Goal: Navigation & Orientation: Find specific page/section

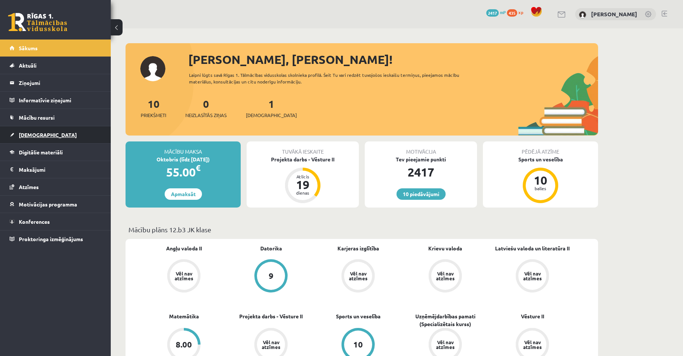
click at [31, 131] on link "[DEMOGRAPHIC_DATA]" at bounding box center [56, 134] width 92 height 17
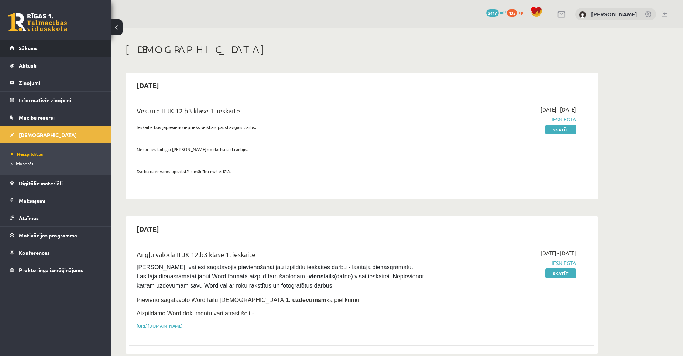
click at [34, 48] on span "Sākums" at bounding box center [28, 48] width 19 height 7
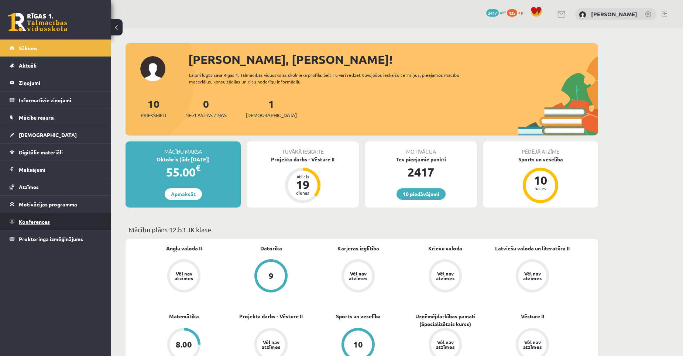
click at [38, 221] on span "Konferences" at bounding box center [34, 221] width 31 height 7
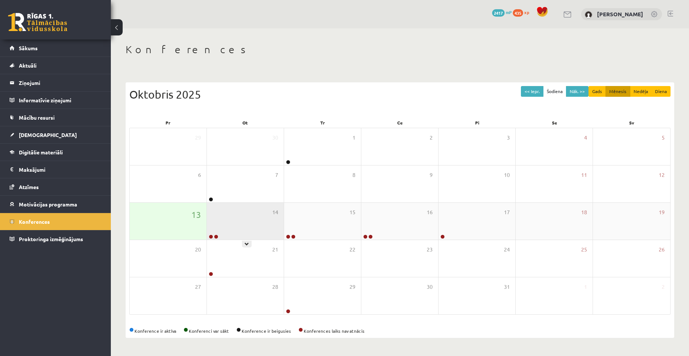
click at [233, 223] on div "14" at bounding box center [245, 221] width 77 height 37
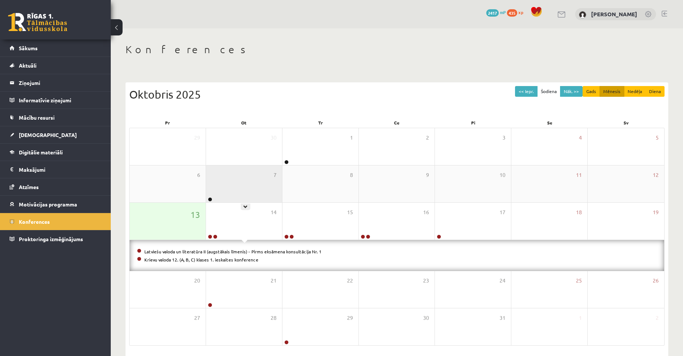
click at [249, 183] on div "7" at bounding box center [244, 183] width 76 height 37
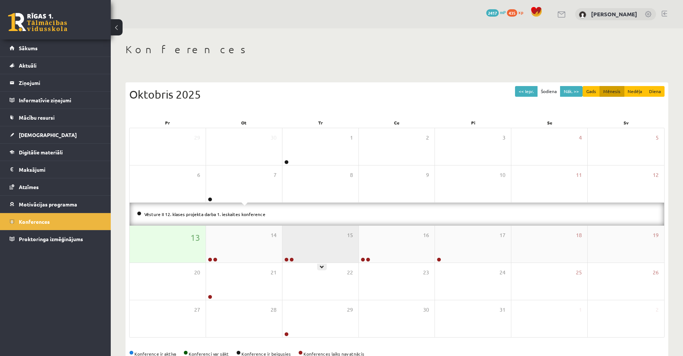
click at [306, 240] on div "15" at bounding box center [321, 244] width 76 height 37
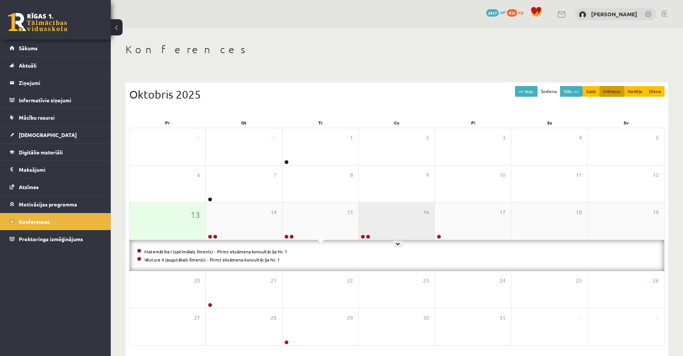
click at [402, 210] on div "16" at bounding box center [397, 221] width 76 height 37
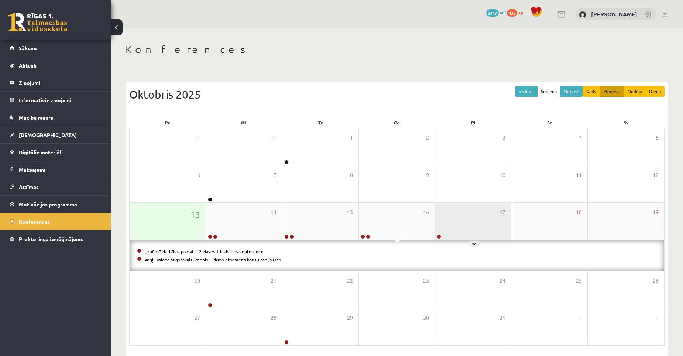
click at [442, 217] on div "17" at bounding box center [473, 221] width 76 height 37
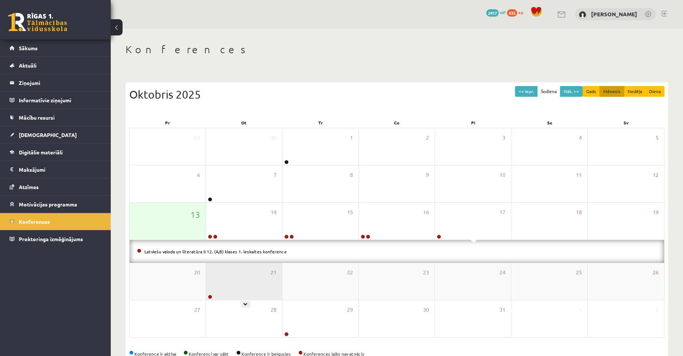
click at [224, 283] on div "21" at bounding box center [244, 281] width 76 height 37
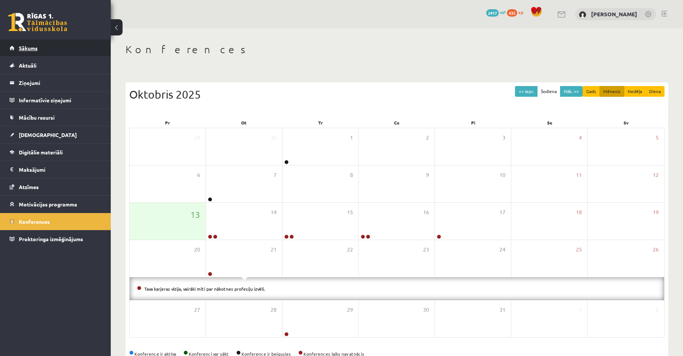
click at [26, 47] on span "Sākums" at bounding box center [28, 48] width 19 height 7
